Goal: Information Seeking & Learning: Learn about a topic

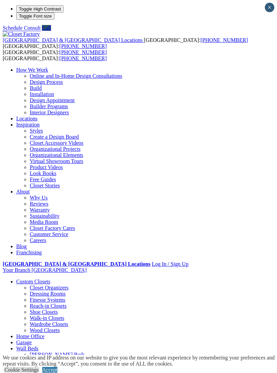
click at [58, 367] on link "Accept" at bounding box center [49, 370] width 15 height 6
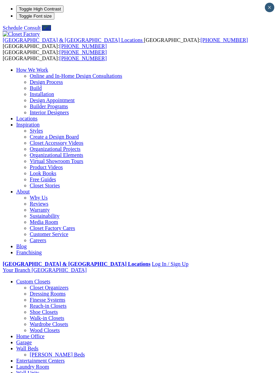
click at [0, 0] on div at bounding box center [0, 0] width 0 height 0
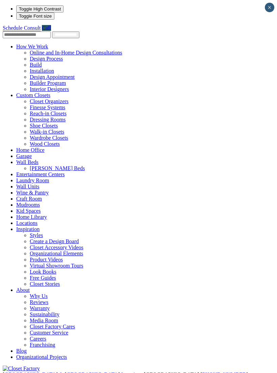
click at [37, 172] on link "Entertainment Centers" at bounding box center [40, 175] width 49 height 6
click at [20, 184] on link "Wall Units" at bounding box center [27, 187] width 23 height 6
click at [17, 184] on link "Wall Units" at bounding box center [27, 187] width 23 height 6
click at [51, 172] on link "Entertainment Centers" at bounding box center [40, 175] width 49 height 6
click at [29, 172] on link "Entertainment Centers" at bounding box center [40, 175] width 49 height 6
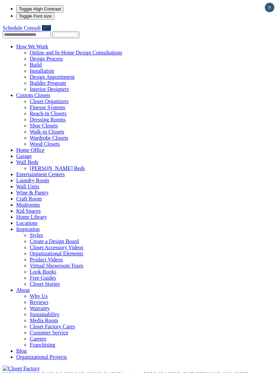
click at [19, 184] on link "Wall Units" at bounding box center [27, 187] width 23 height 6
click at [39, 172] on link "Entertainment Centers" at bounding box center [40, 175] width 49 height 6
click at [32, 172] on link "Entertainment Centers" at bounding box center [40, 175] width 49 height 6
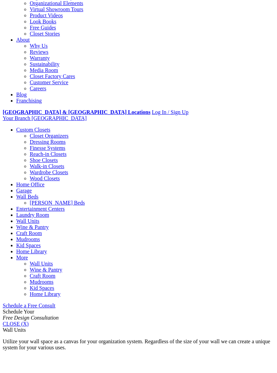
scroll to position [151, 0]
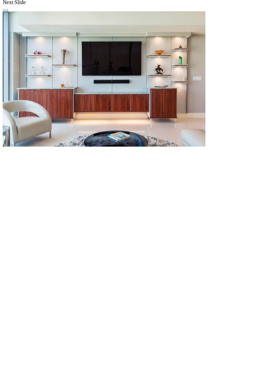
scroll to position [669, 0]
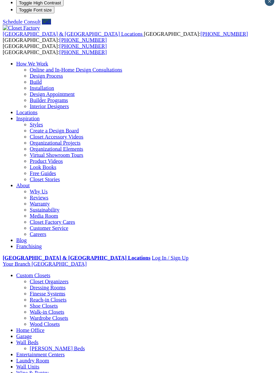
scroll to position [0, 0]
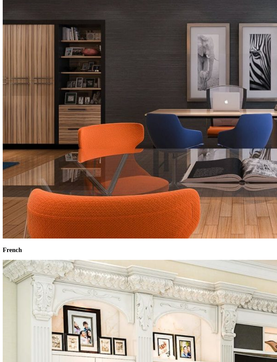
scroll to position [1126, 0]
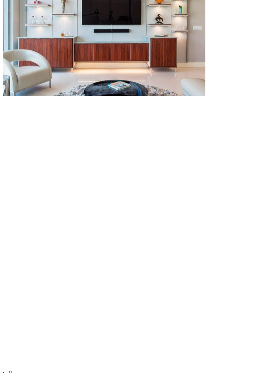
scroll to position [723, 0]
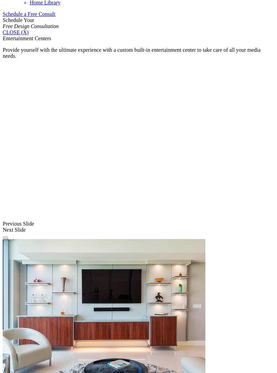
scroll to position [443, 0]
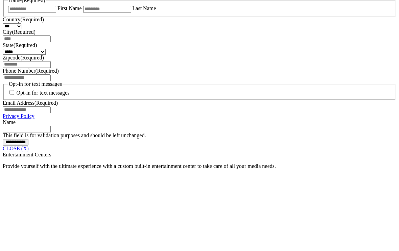
scroll to position [476, 0]
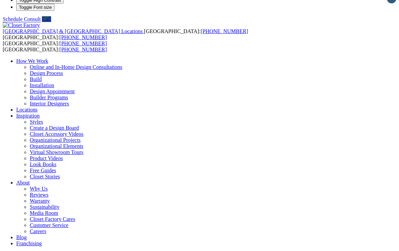
scroll to position [9, 0]
click at [79, 125] on link "Create a Design Board" at bounding box center [54, 128] width 49 height 6
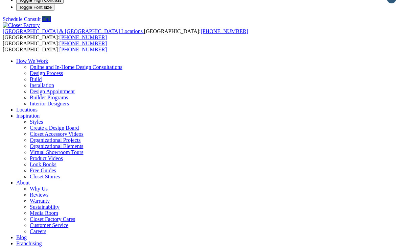
scroll to position [8, 0]
